Goal: Find contact information: Find contact information

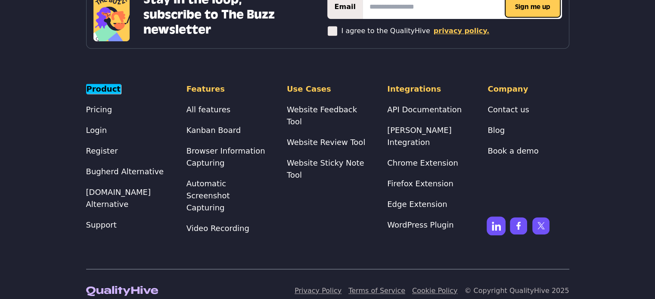
click at [498, 217] on img at bounding box center [496, 226] width 19 height 19
click at [507, 109] on link "Contact us" at bounding box center [509, 109] width 42 height 9
